Goal: Information Seeking & Learning: Find contact information

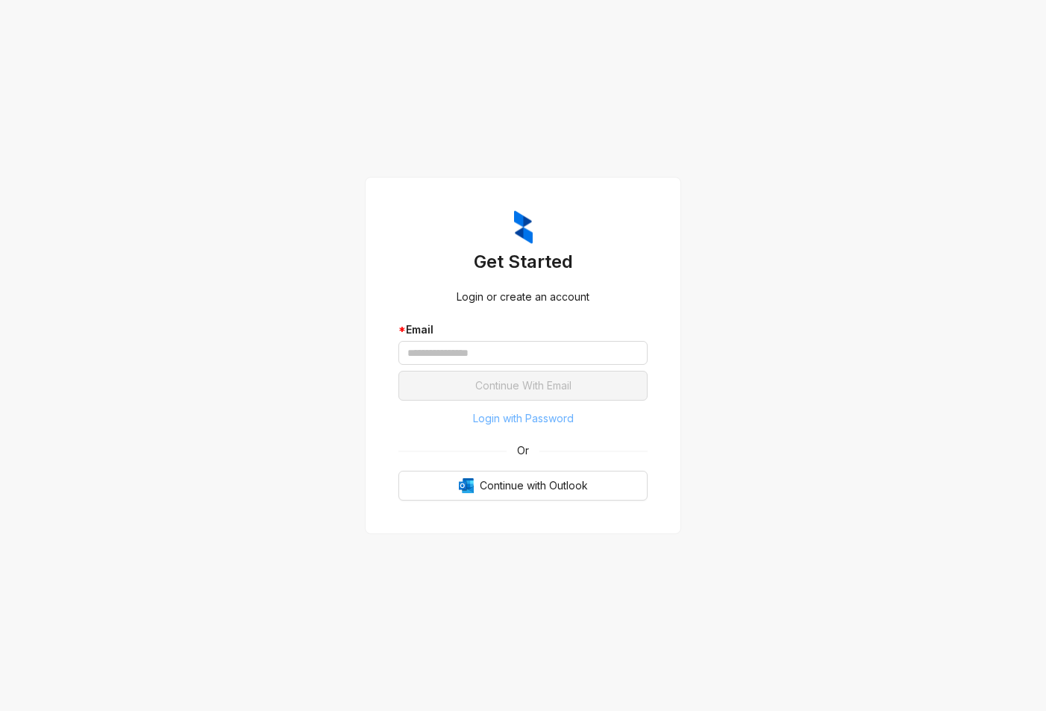
click at [546, 424] on span "Login with Password" at bounding box center [523, 418] width 101 height 16
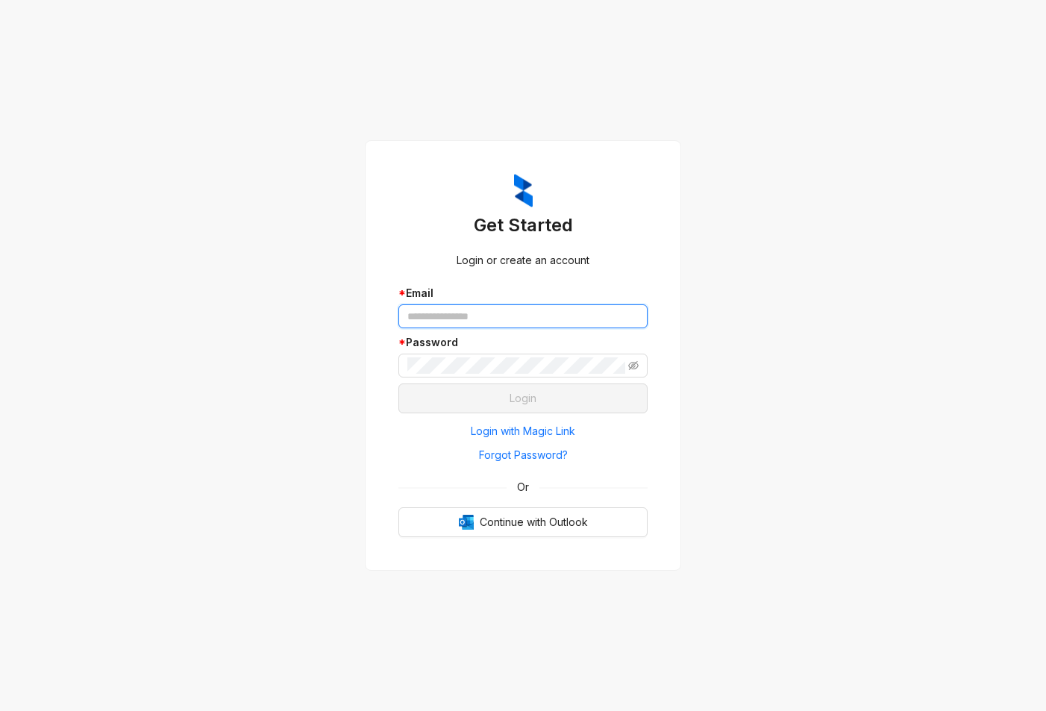
click at [470, 319] on input "text" at bounding box center [522, 316] width 249 height 24
type input "**********"
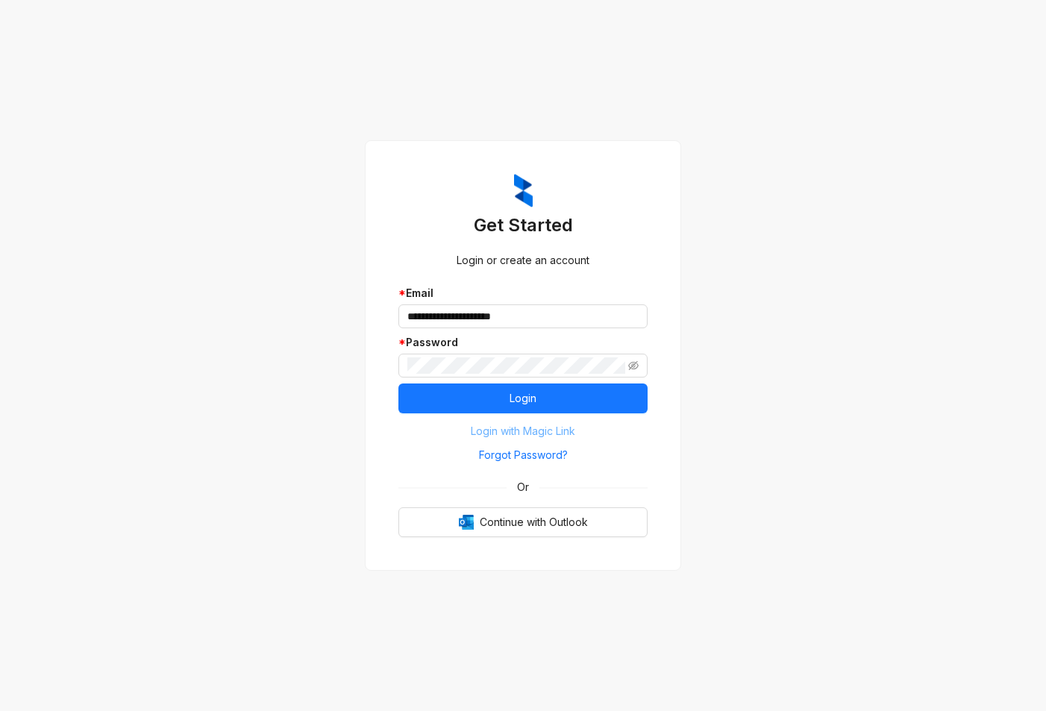
click at [513, 420] on button "Login with Magic Link" at bounding box center [522, 431] width 249 height 24
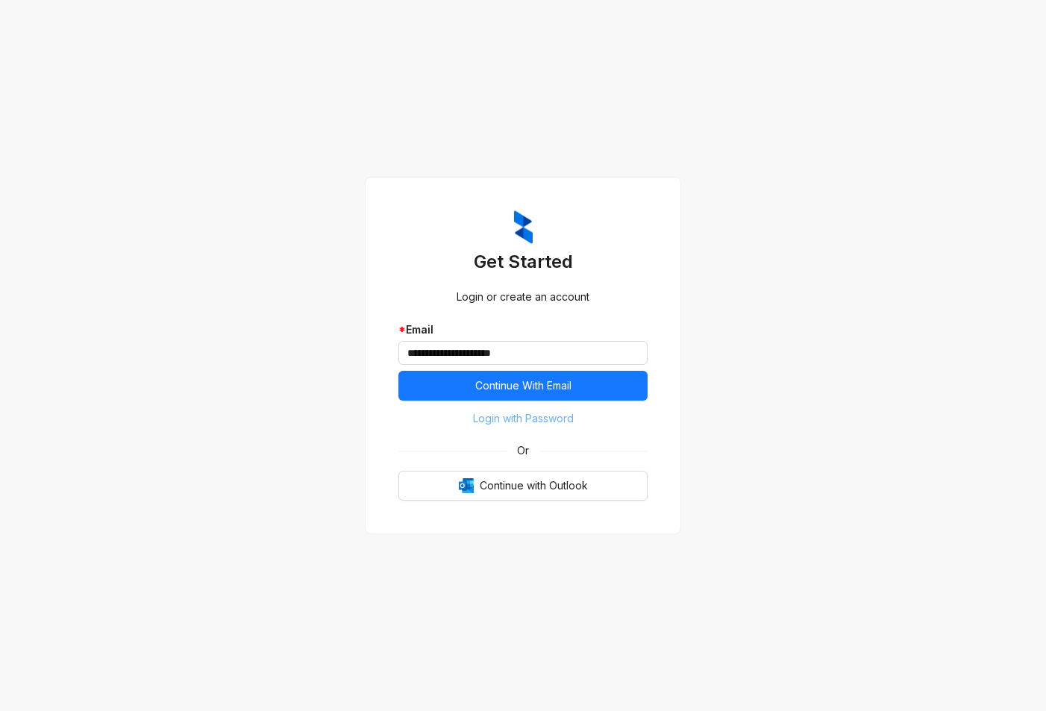
click at [519, 416] on span "Login with Password" at bounding box center [523, 418] width 101 height 16
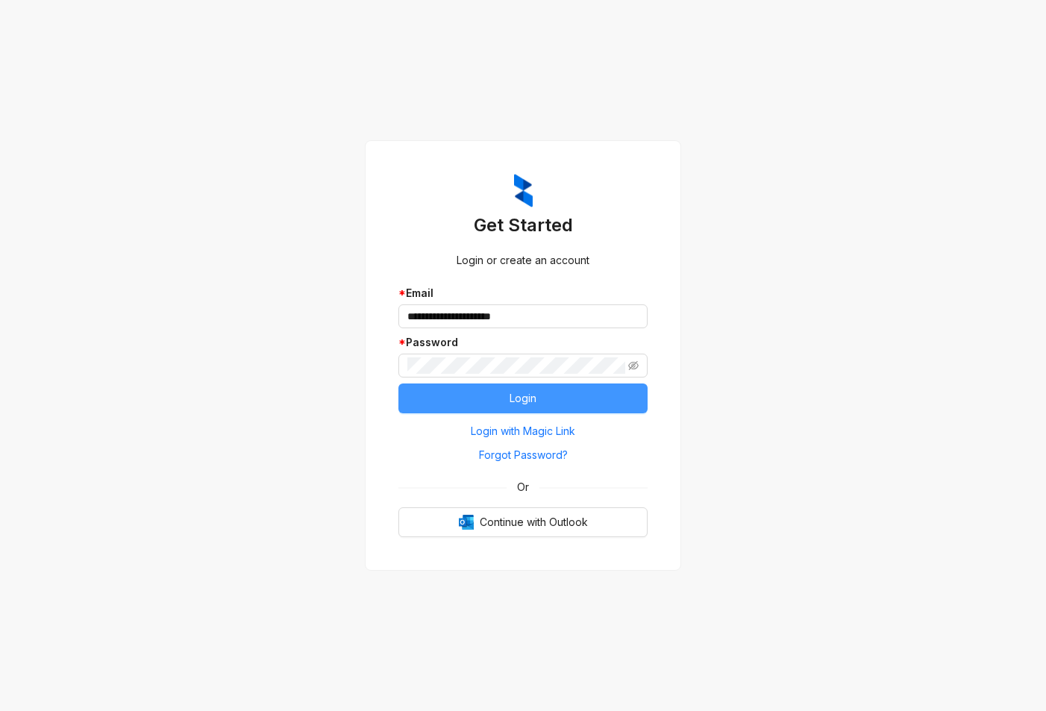
click at [504, 399] on button "Login" at bounding box center [522, 399] width 249 height 30
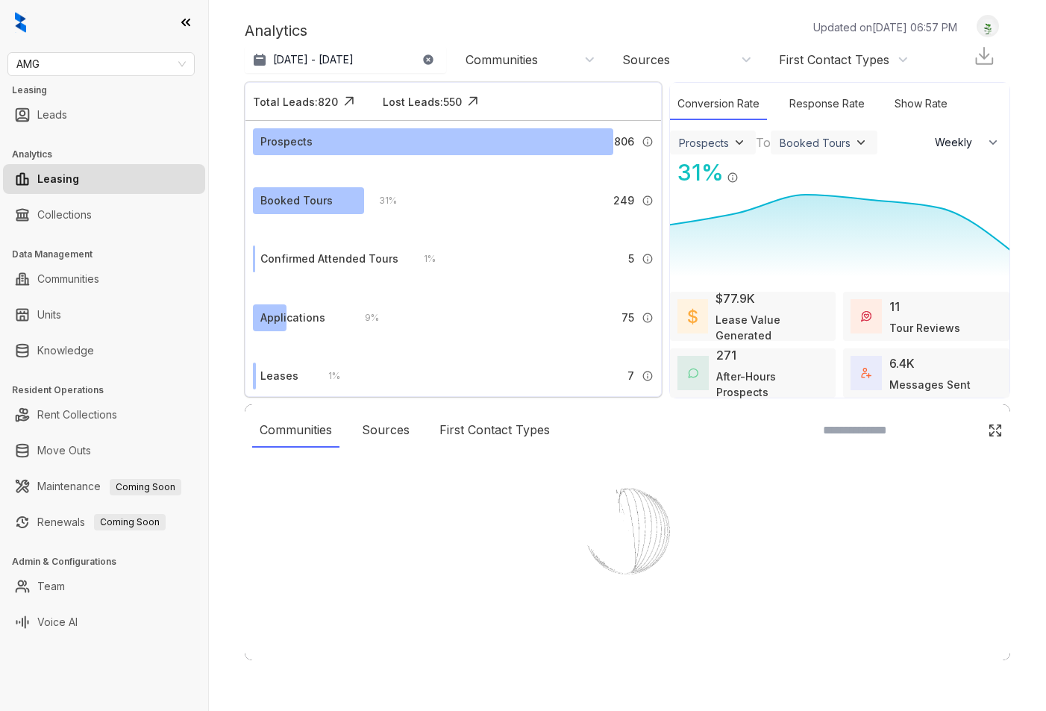
select select "******"
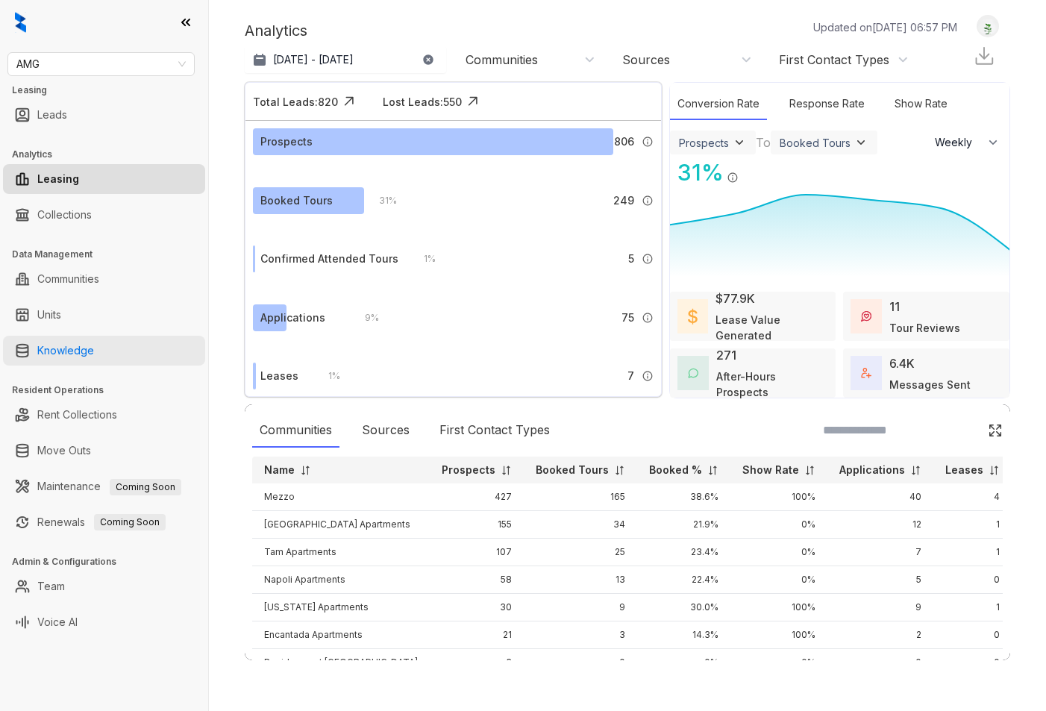
click at [69, 353] on link "Knowledge" at bounding box center [65, 351] width 57 height 30
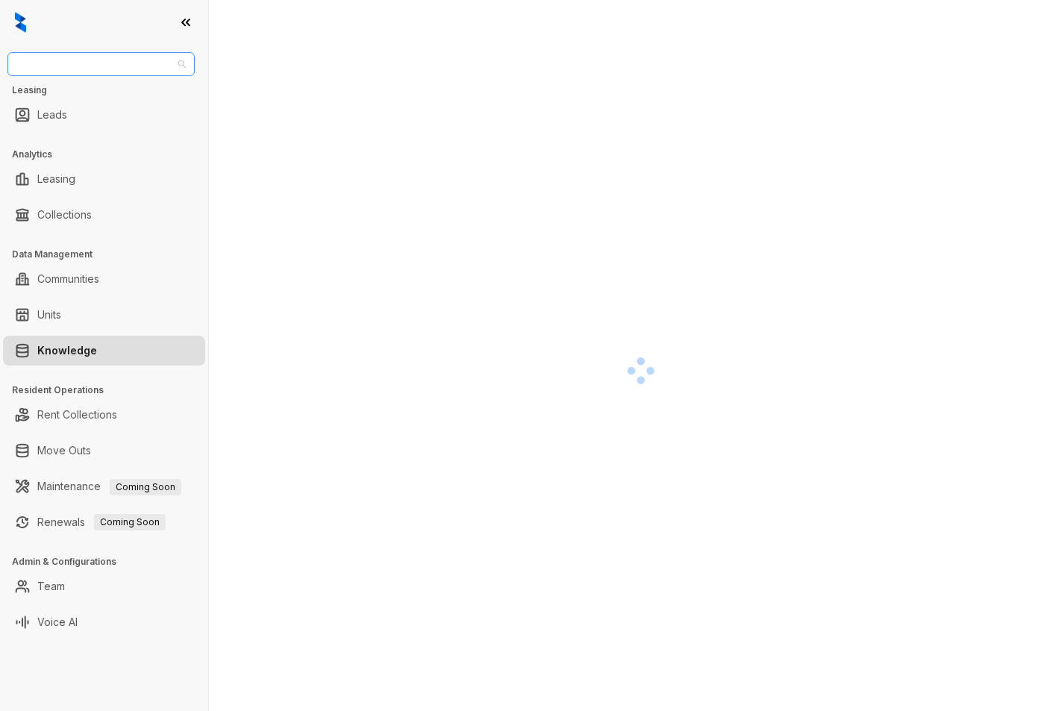
click at [60, 69] on span "AMG" at bounding box center [100, 64] width 169 height 22
type input "*****"
click at [62, 96] on div "[PERSON_NAME] [PERSON_NAME]" at bounding box center [100, 94] width 163 height 16
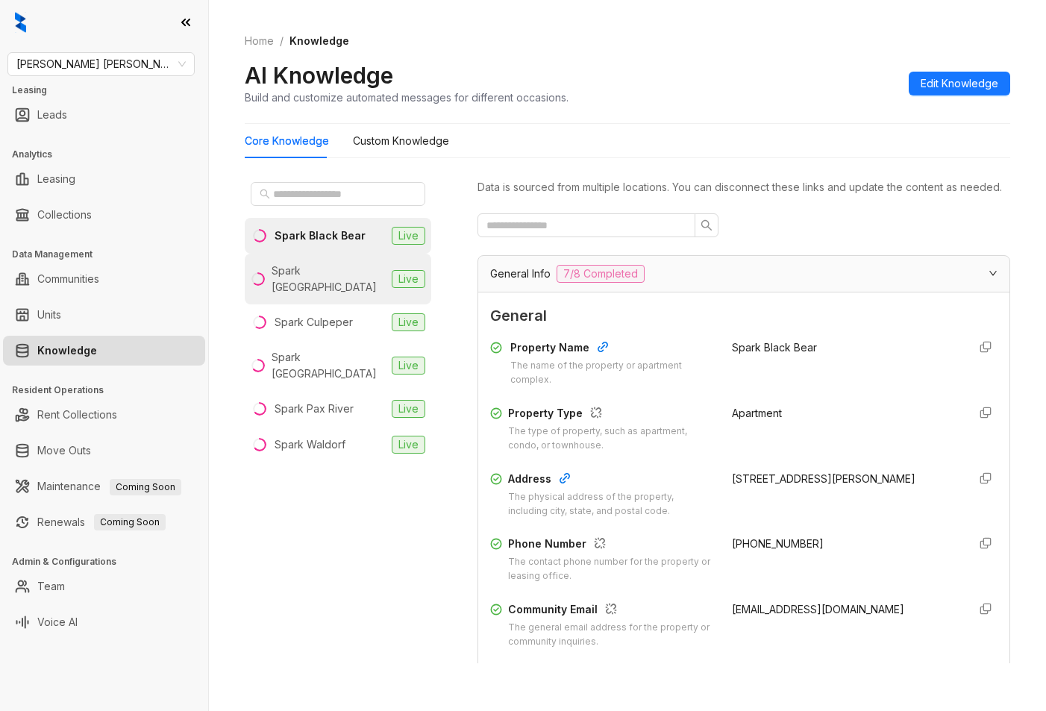
click at [347, 282] on li "Spark [GEOGRAPHIC_DATA] Live" at bounding box center [338, 279] width 187 height 51
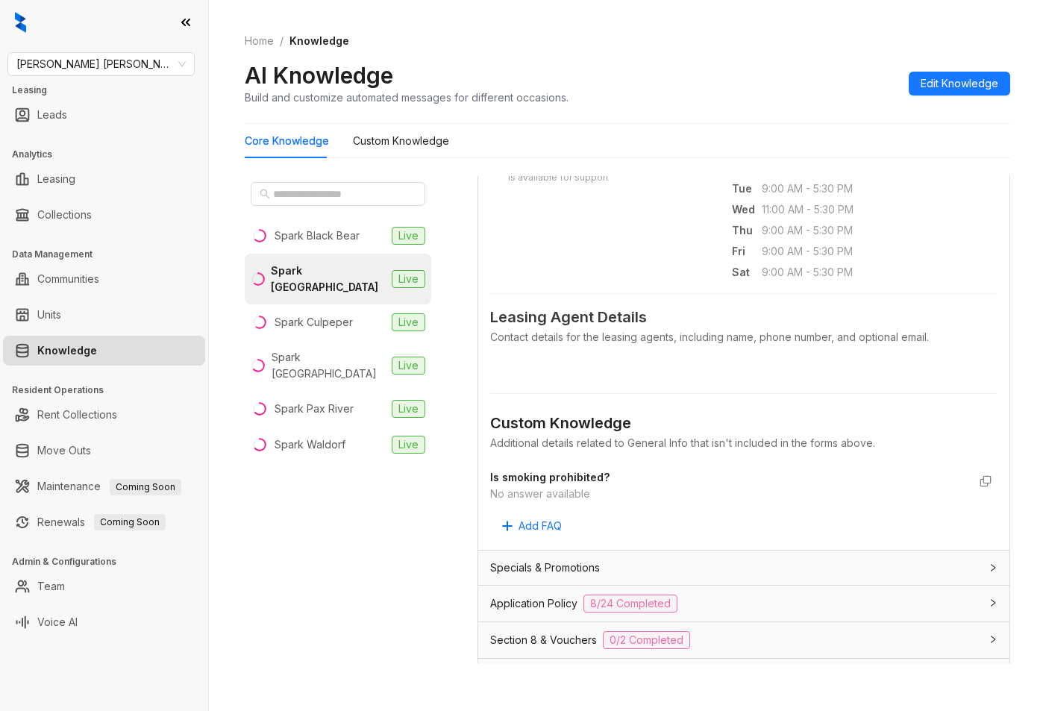
scroll to position [597, 0]
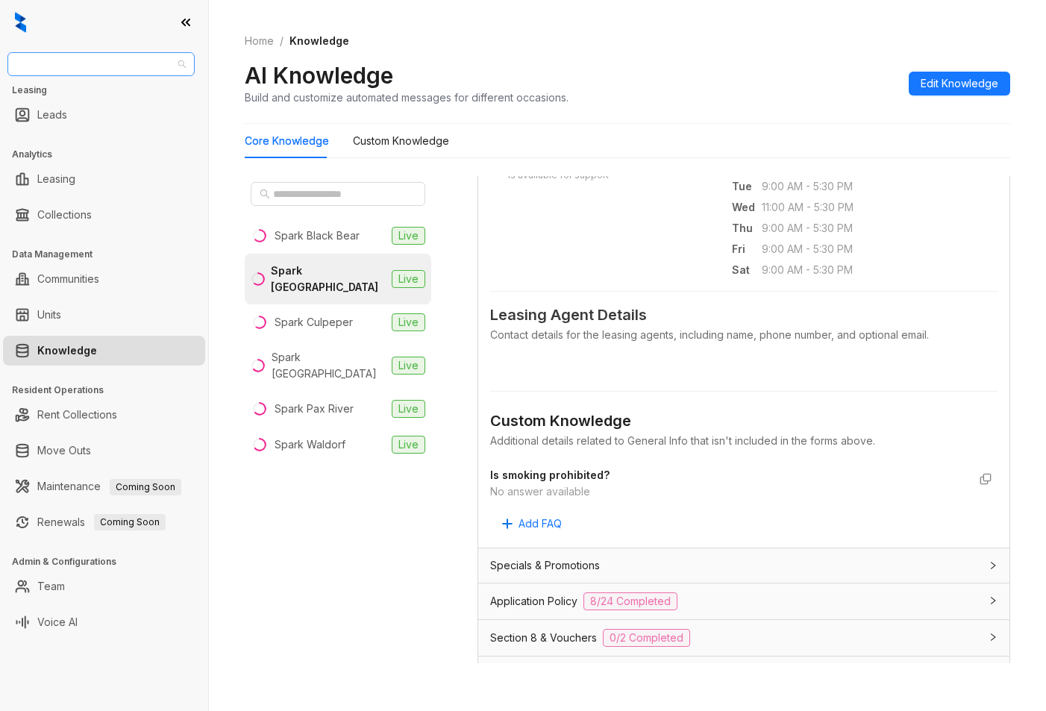
click at [112, 69] on span "[PERSON_NAME] [PERSON_NAME]" at bounding box center [100, 64] width 169 height 22
type input "****"
click at [98, 96] on div "Case and Associates" at bounding box center [100, 94] width 163 height 16
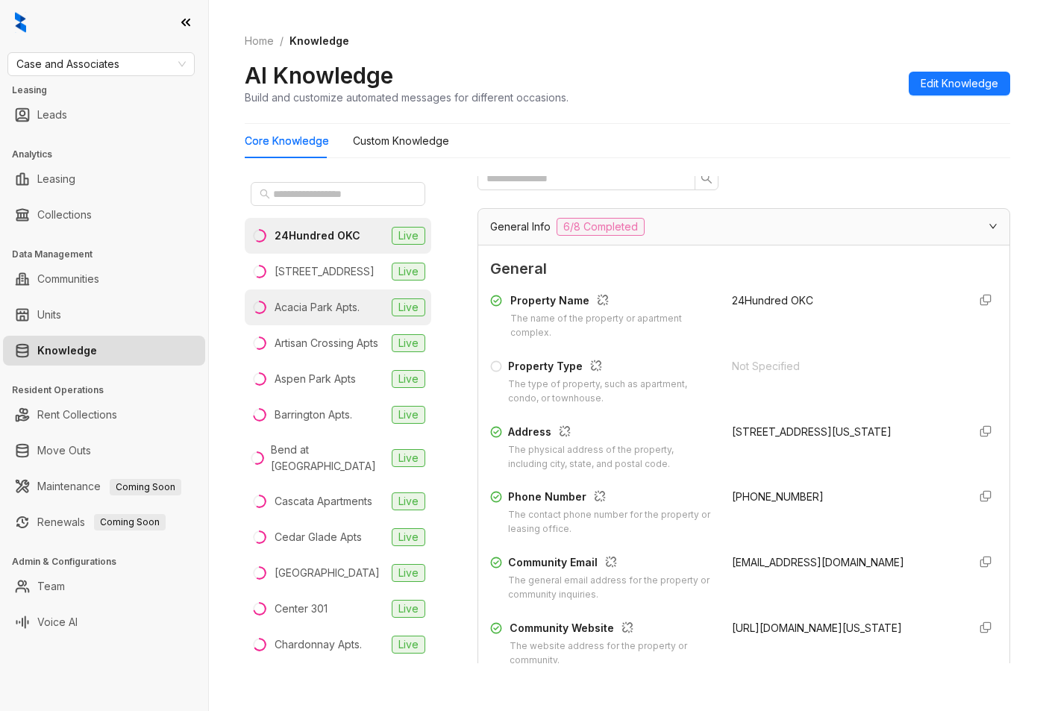
scroll to position [75, 0]
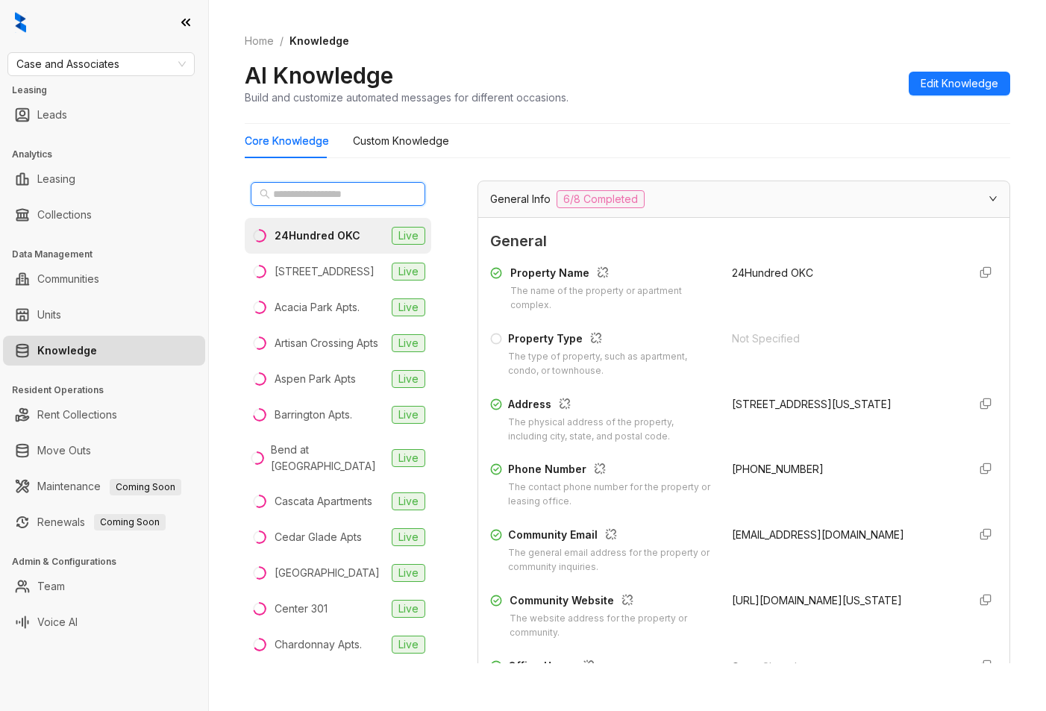
click at [306, 196] on input "text" at bounding box center [338, 194] width 131 height 16
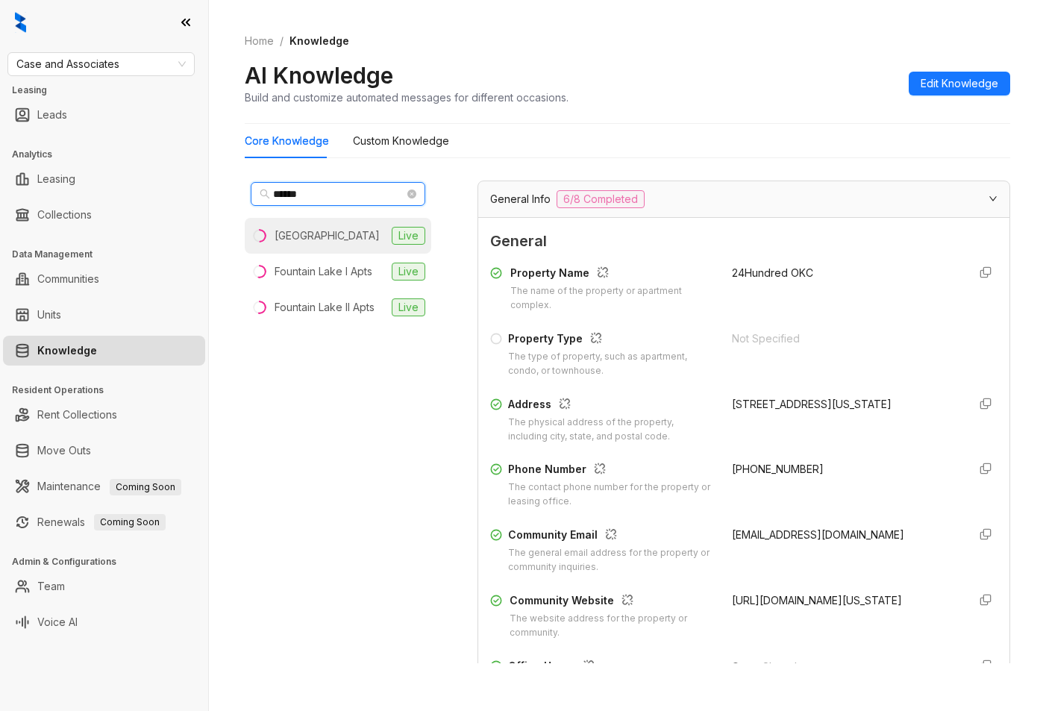
type input "******"
click at [316, 228] on div "Fountain Lake Apartments" at bounding box center [327, 236] width 105 height 16
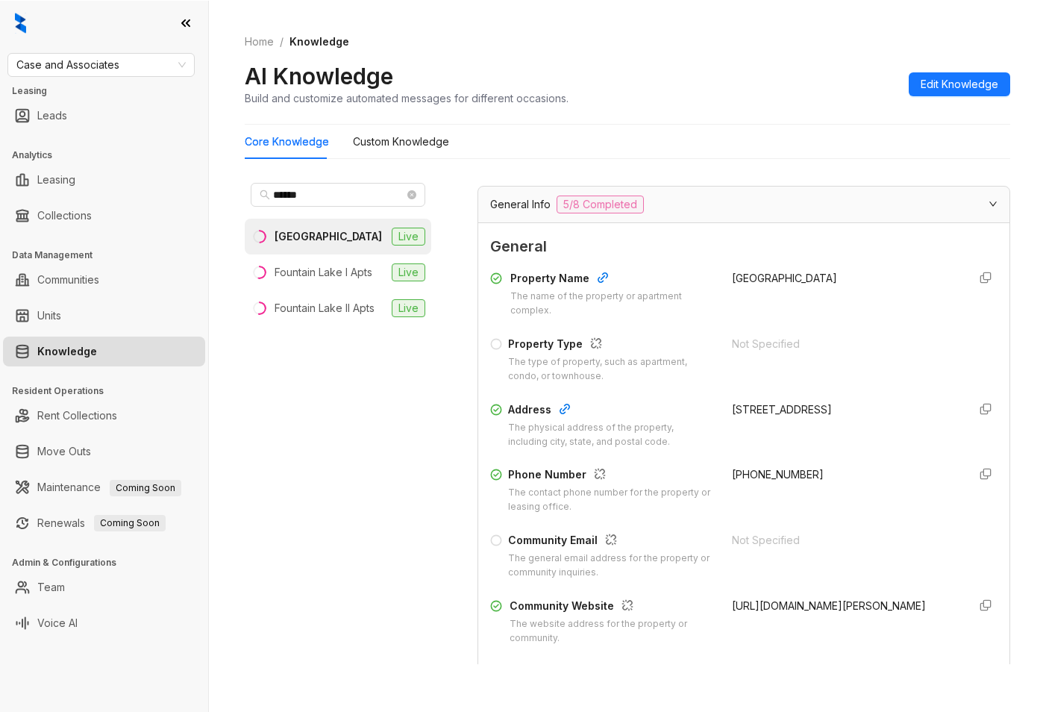
scroll to position [75, 0]
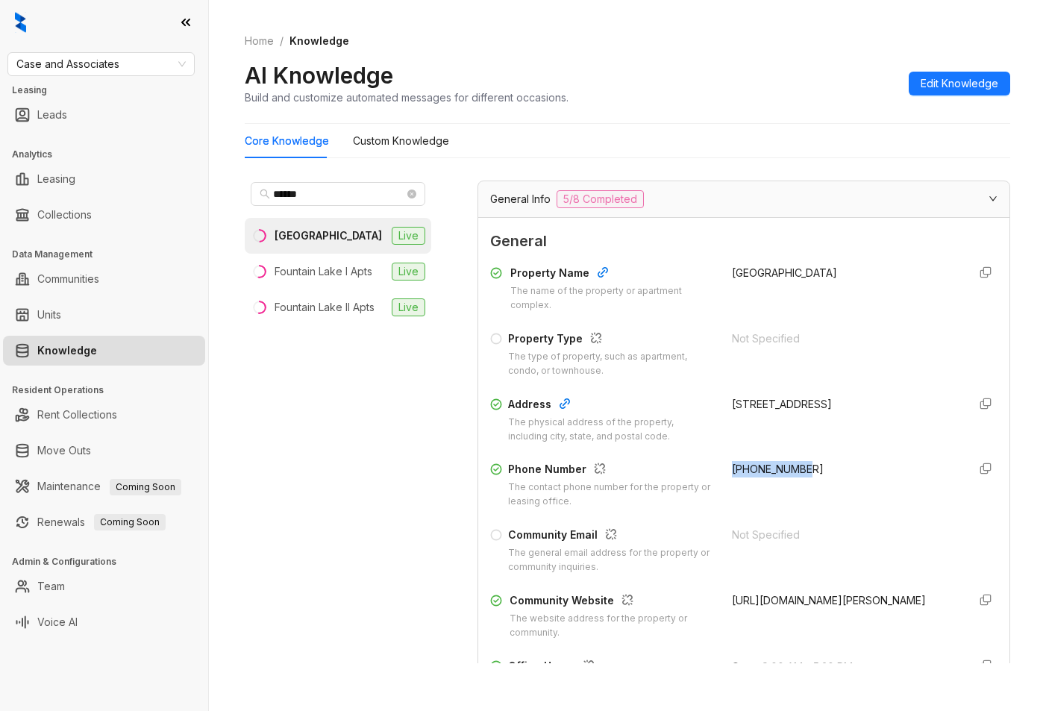
drag, startPoint x: 716, startPoint y: 481, endPoint x: 804, endPoint y: 478, distance: 88.1
click at [804, 478] on div "Phone Number The contact phone number for the property or leasing office. +1405…" at bounding box center [743, 485] width 507 height 48
copy span "+14054715600"
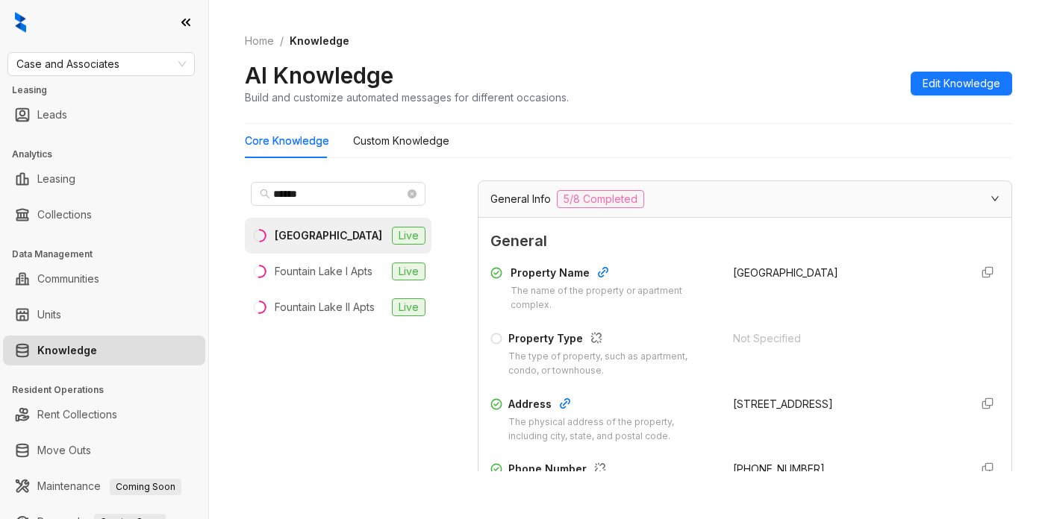
click at [843, 72] on div "AI Knowledge Build and customize automated messages for different occasions. Ed…" at bounding box center [628, 83] width 767 height 44
click at [874, 61] on div "AI Knowledge Build and customize automated messages for different occasions. Ed…" at bounding box center [628, 83] width 767 height 44
